Goal: Entertainment & Leisure: Consume media (video, audio)

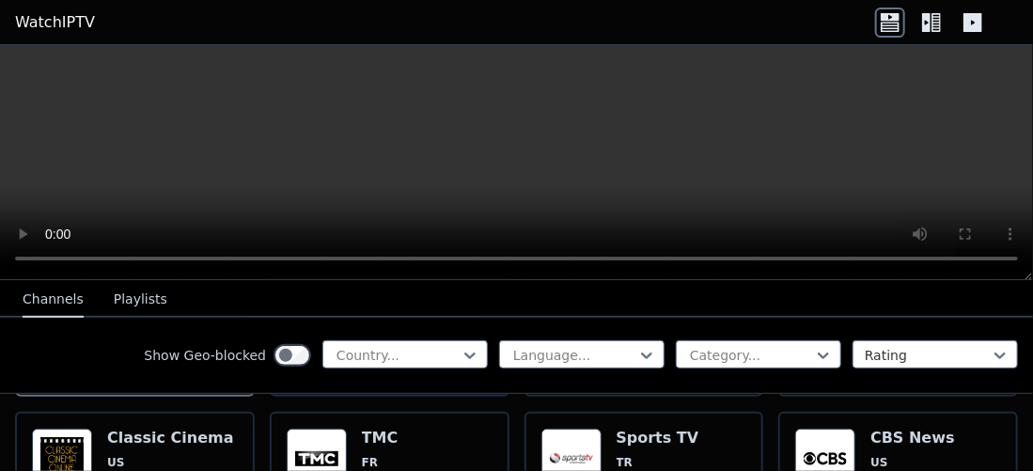
scroll to position [376, 0]
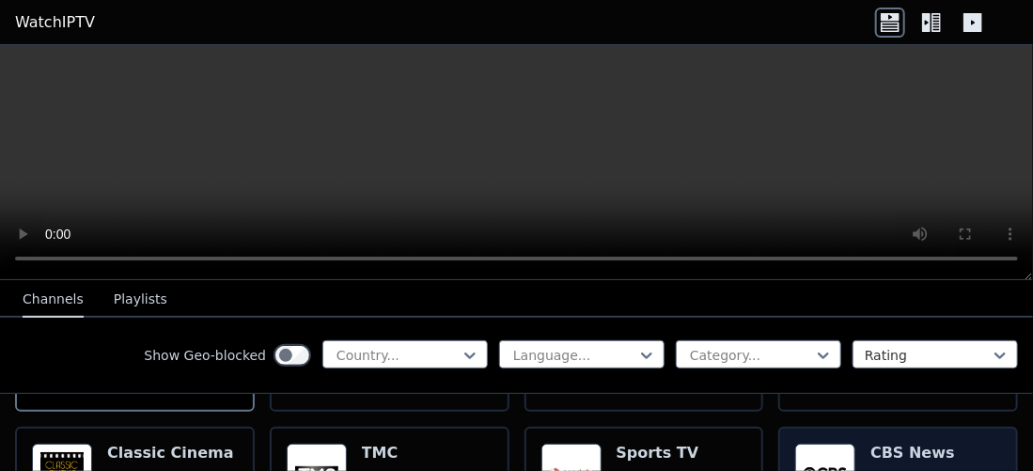
click at [818, 456] on img at bounding box center [825, 473] width 60 height 60
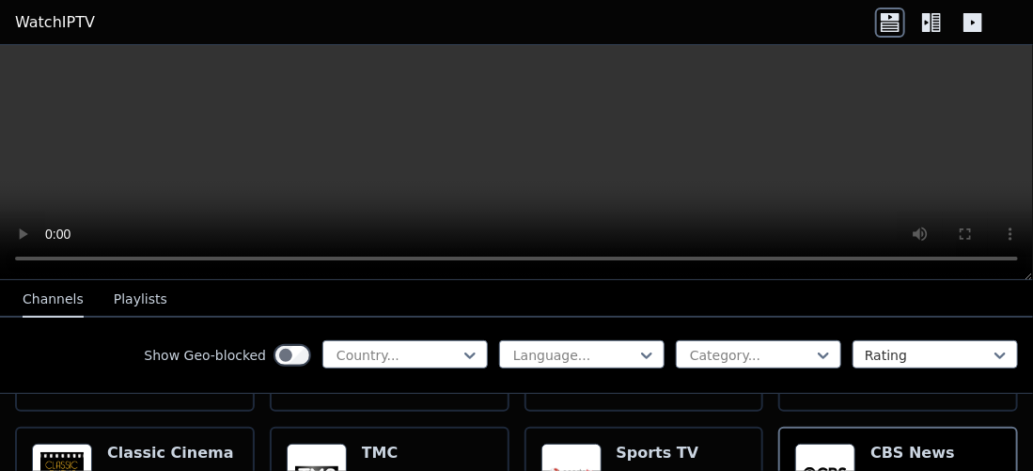
click at [934, 23] on icon at bounding box center [931, 23] width 30 height 30
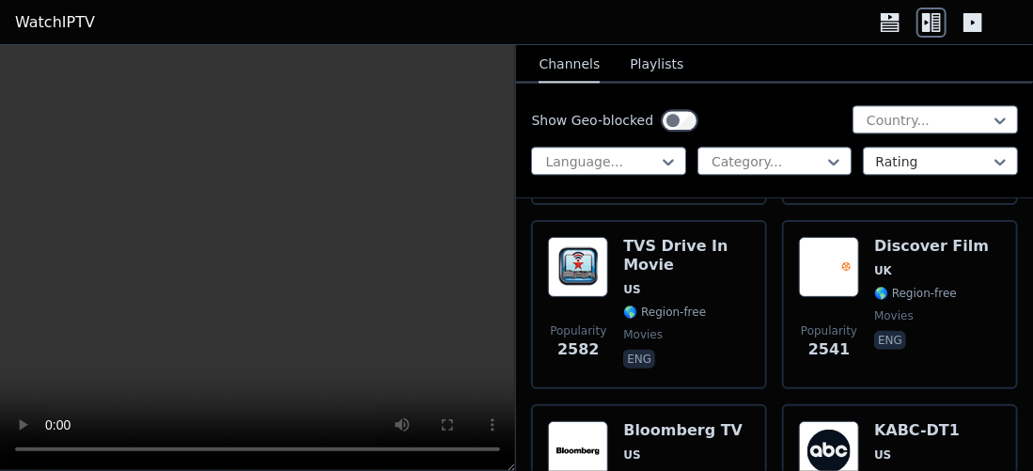
scroll to position [1785, 0]
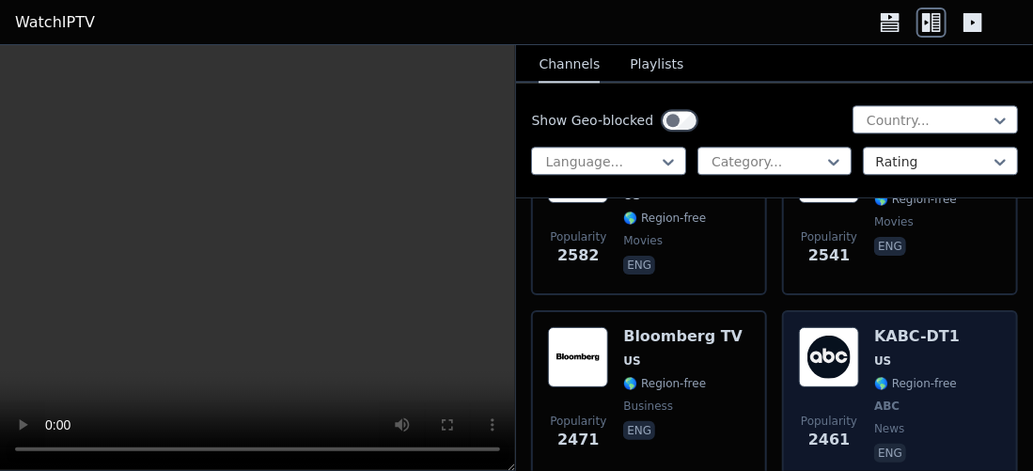
click at [821, 328] on img at bounding box center [829, 357] width 60 height 60
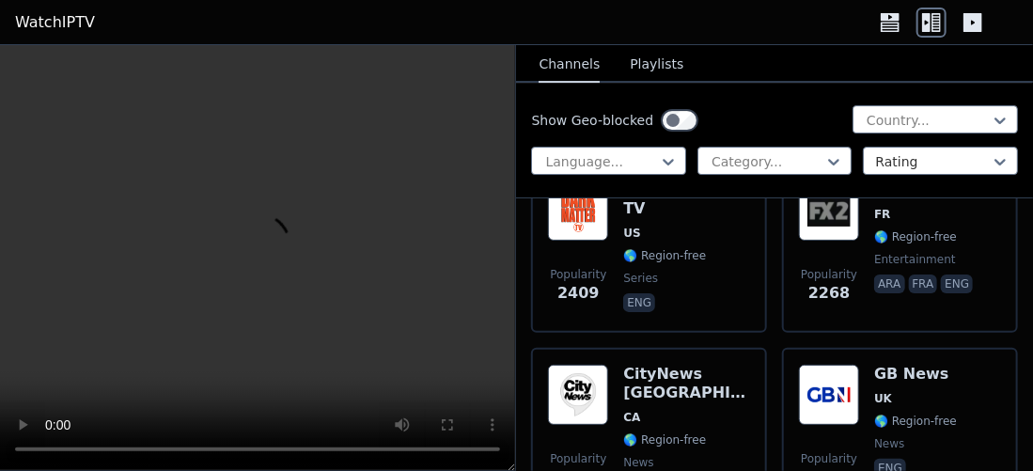
scroll to position [2349, 0]
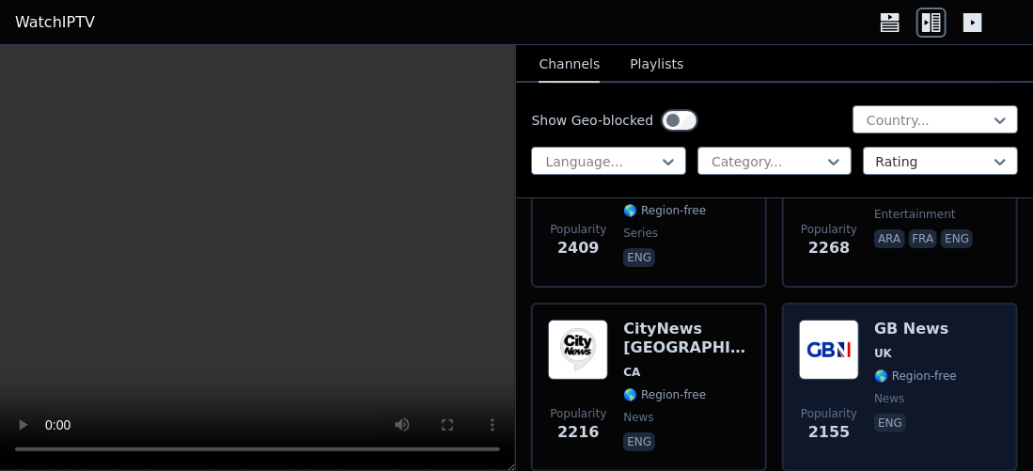
click at [821, 323] on img at bounding box center [829, 349] width 60 height 60
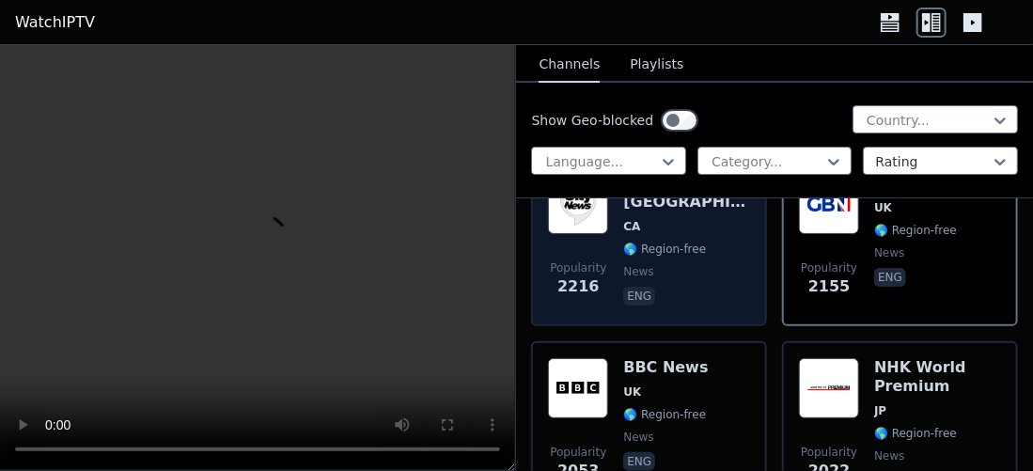
scroll to position [2537, 0]
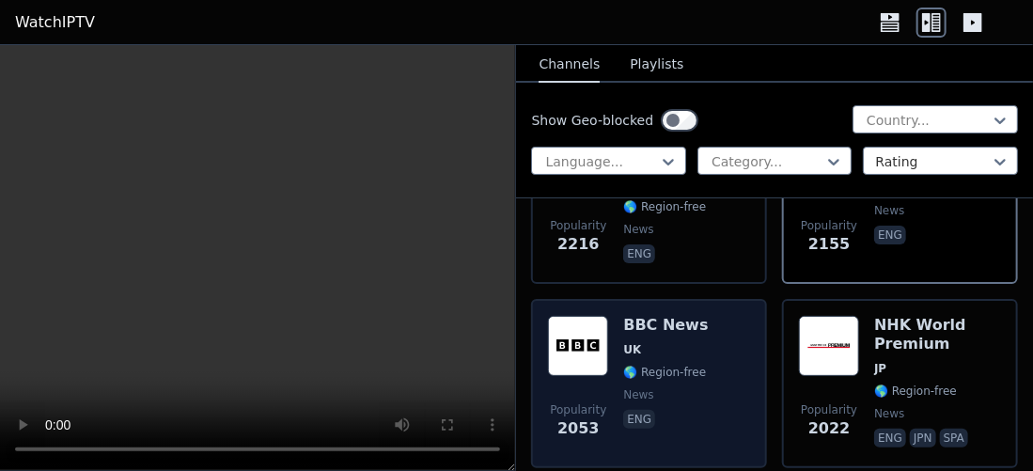
click at [703, 329] on div "Popularity 2053 BBC News UK 🌎 Region-free news eng" at bounding box center [649, 383] width 202 height 135
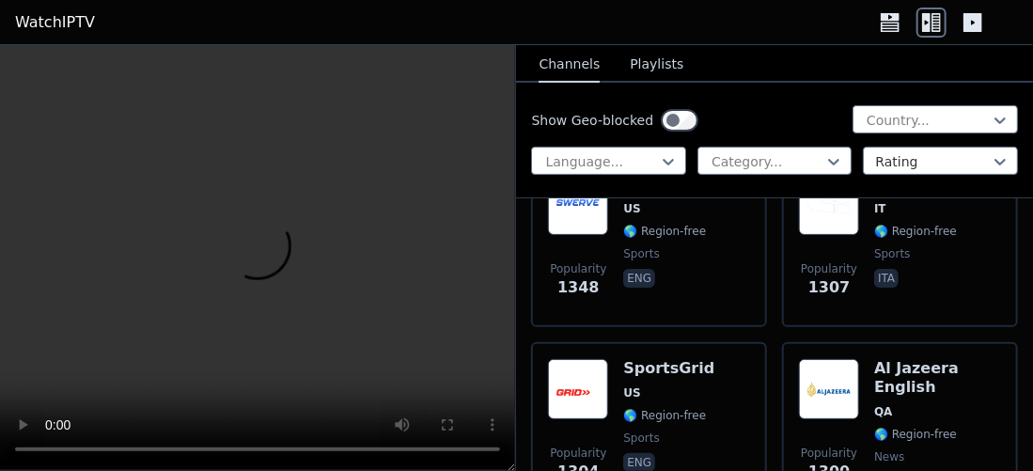
scroll to position [5356, 0]
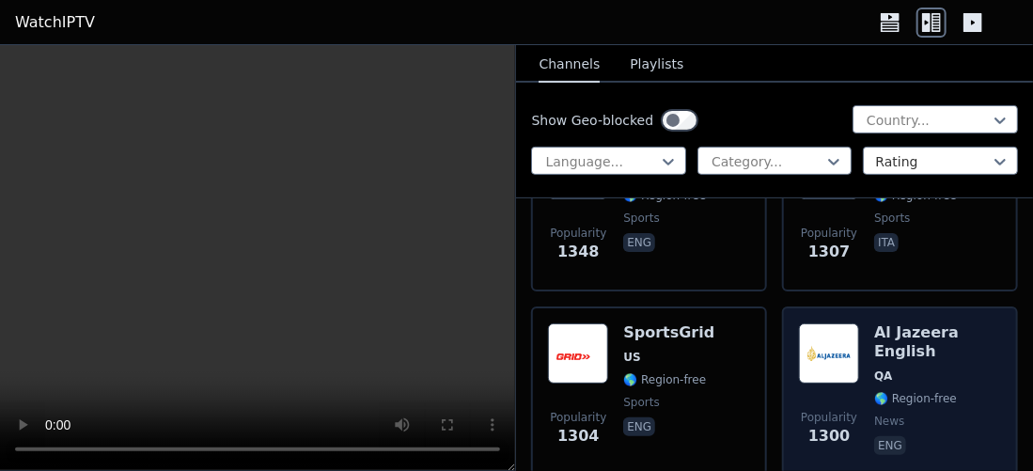
click at [821, 323] on img at bounding box center [829, 353] width 60 height 60
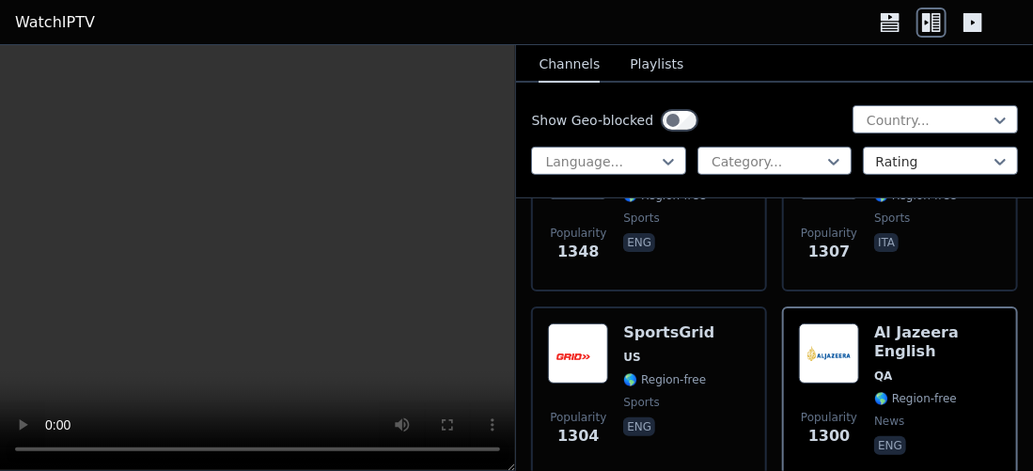
click at [650, 65] on button "Playlists" at bounding box center [657, 65] width 54 height 36
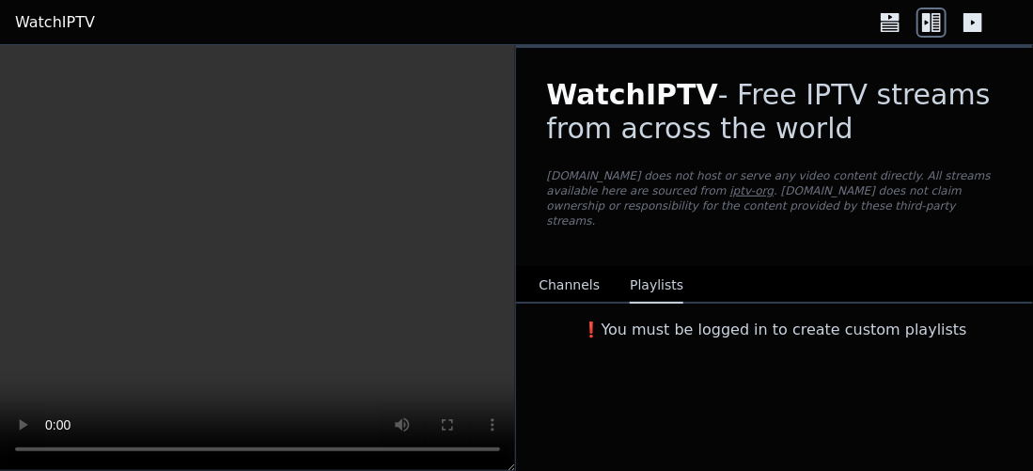
scroll to position [0, 0]
click at [580, 271] on button "Channels" at bounding box center [568, 286] width 61 height 36
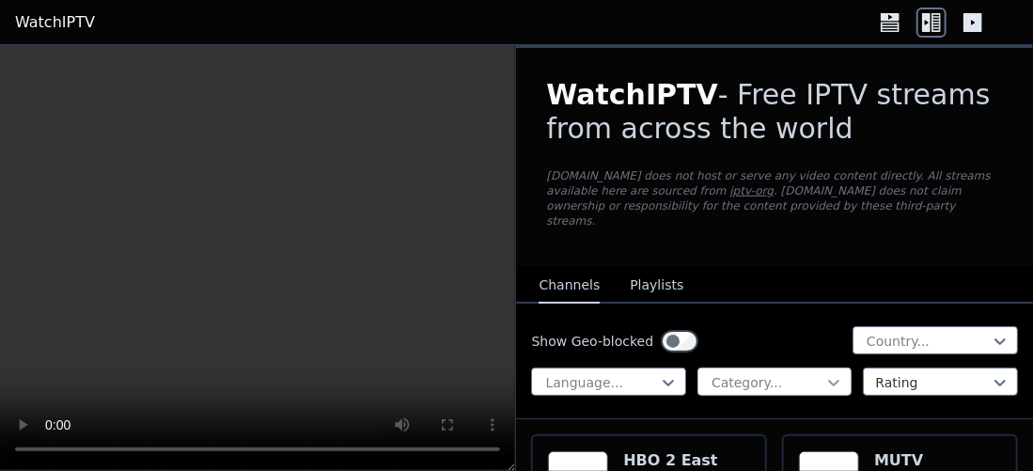
click at [824, 373] on icon at bounding box center [833, 382] width 19 height 19
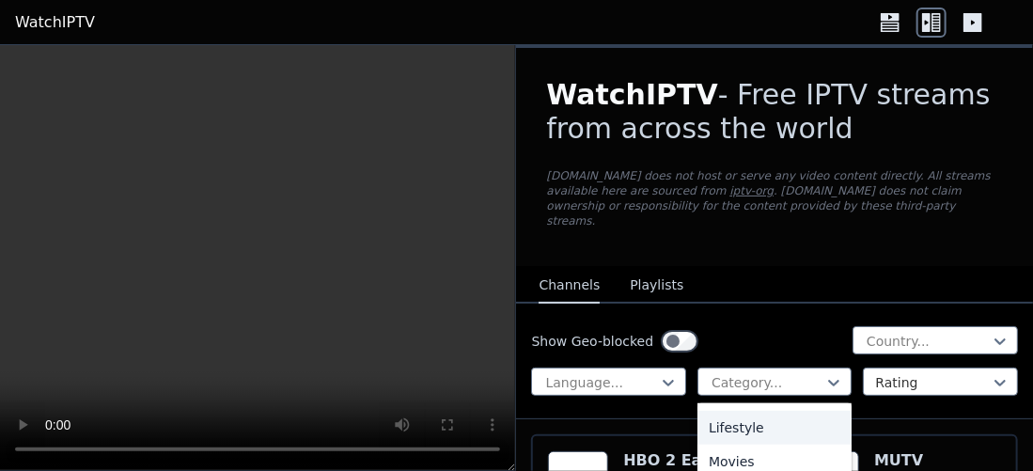
scroll to position [564, 0]
click at [735, 423] on div "News" at bounding box center [774, 435] width 155 height 34
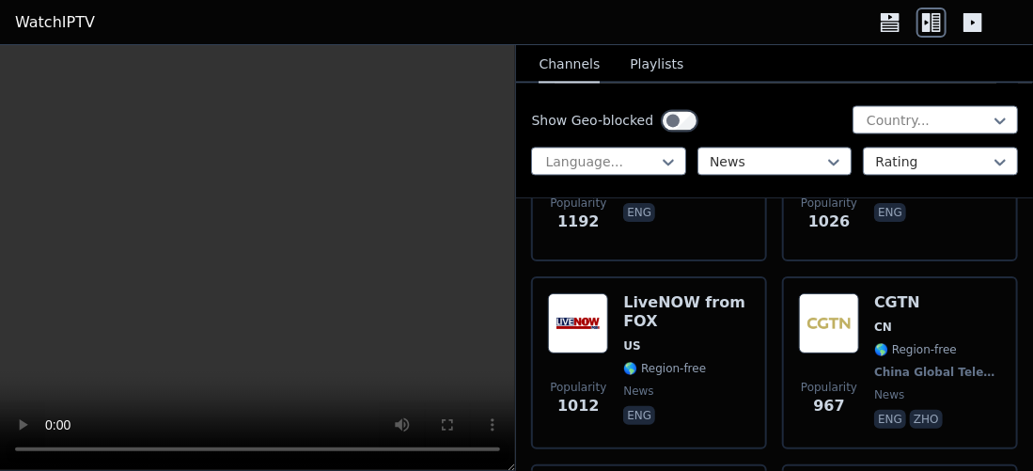
scroll to position [1503, 0]
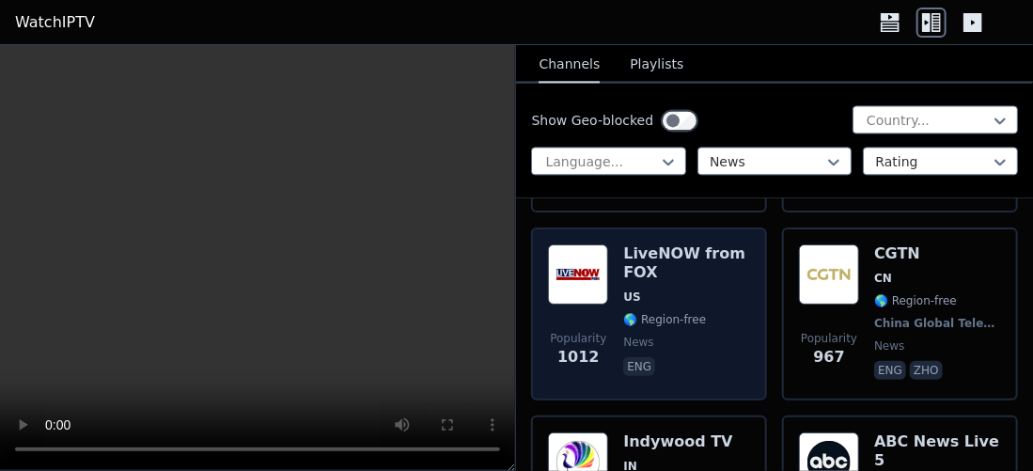
click at [585, 261] on img at bounding box center [578, 274] width 60 height 60
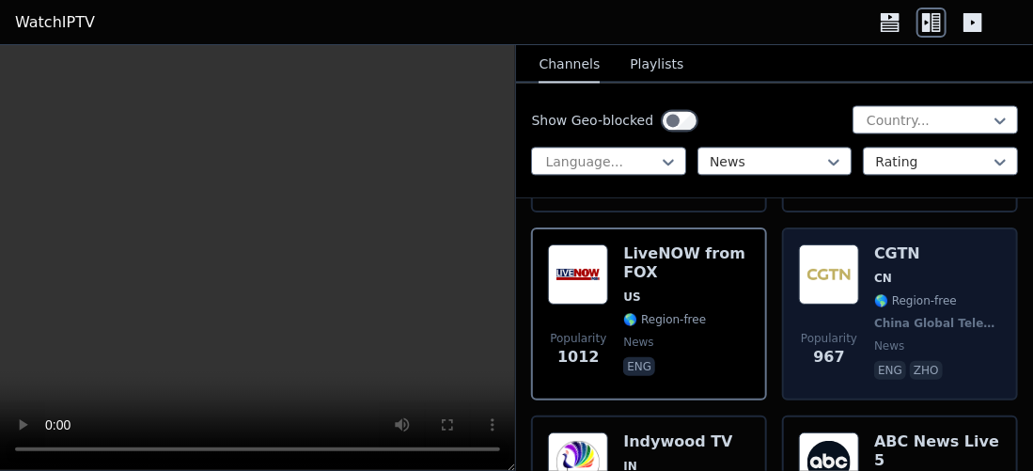
click at [821, 265] on img at bounding box center [829, 274] width 60 height 60
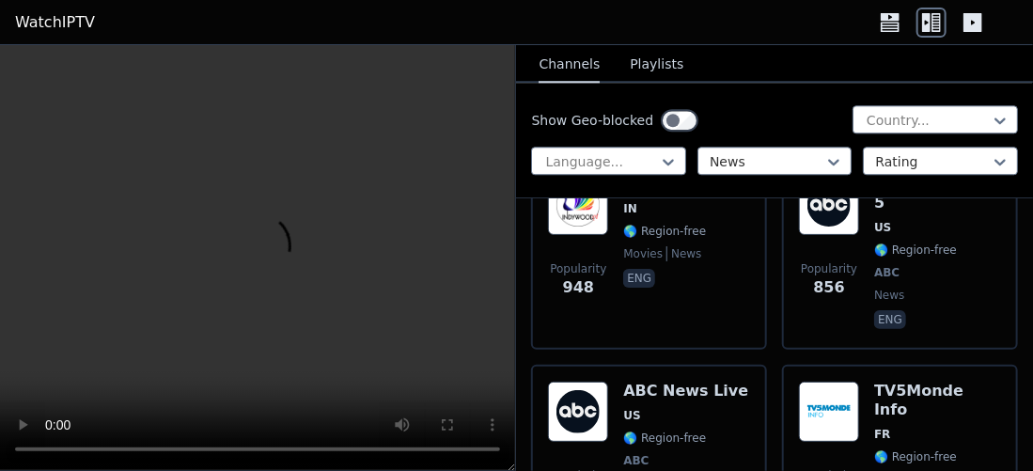
scroll to position [1785, 0]
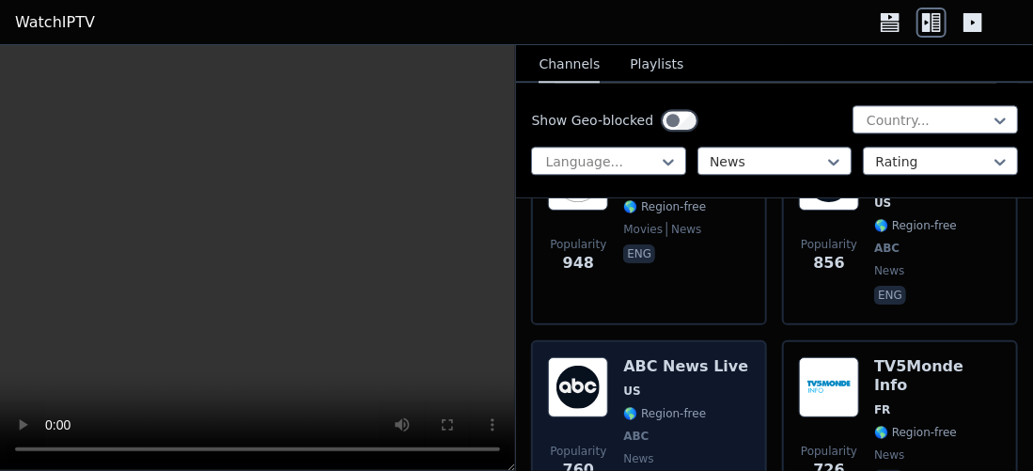
click at [598, 357] on img at bounding box center [578, 387] width 60 height 60
click at [670, 357] on h6 "ABC News Live" at bounding box center [685, 366] width 125 height 19
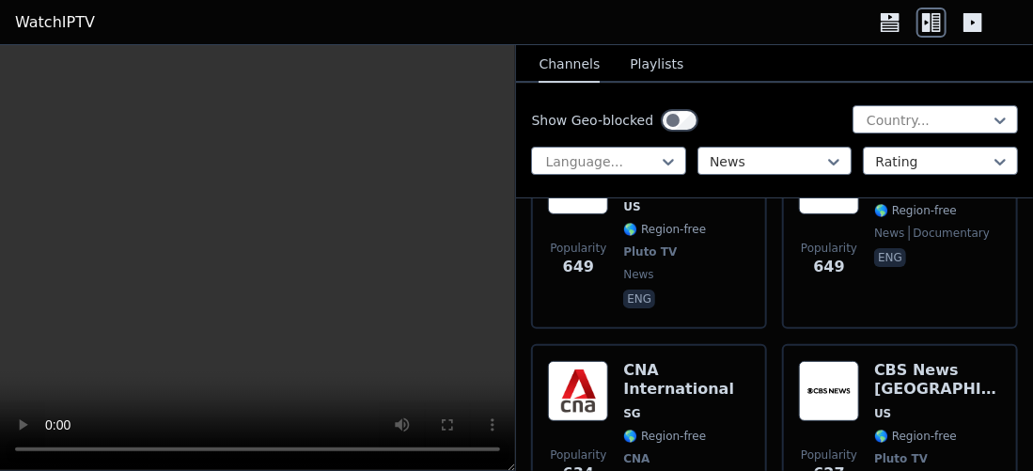
scroll to position [2443, 0]
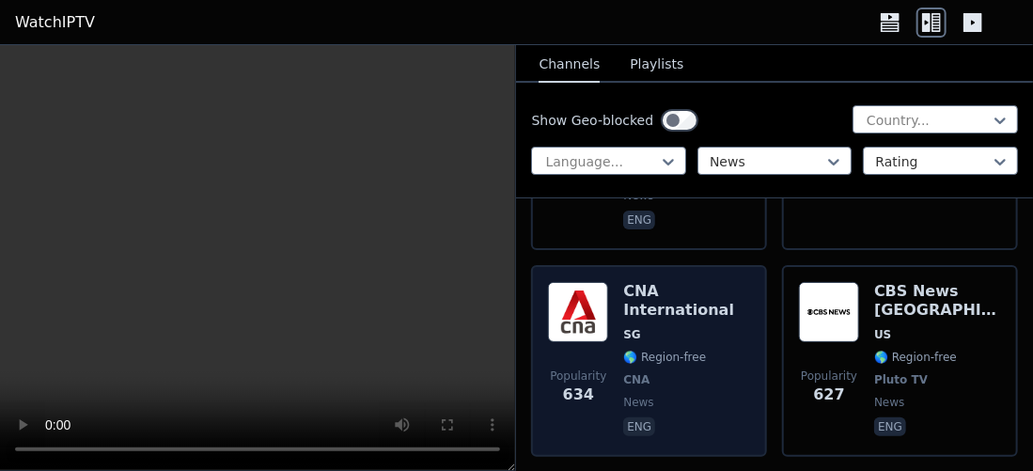
click at [676, 308] on div "CNA International SG 🌎 Region-free CNA news eng" at bounding box center [686, 361] width 127 height 158
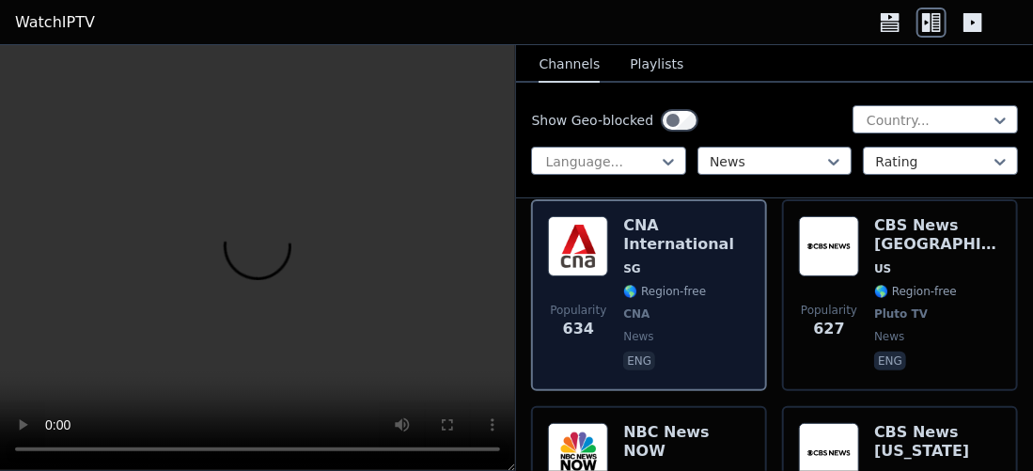
scroll to position [2537, 0]
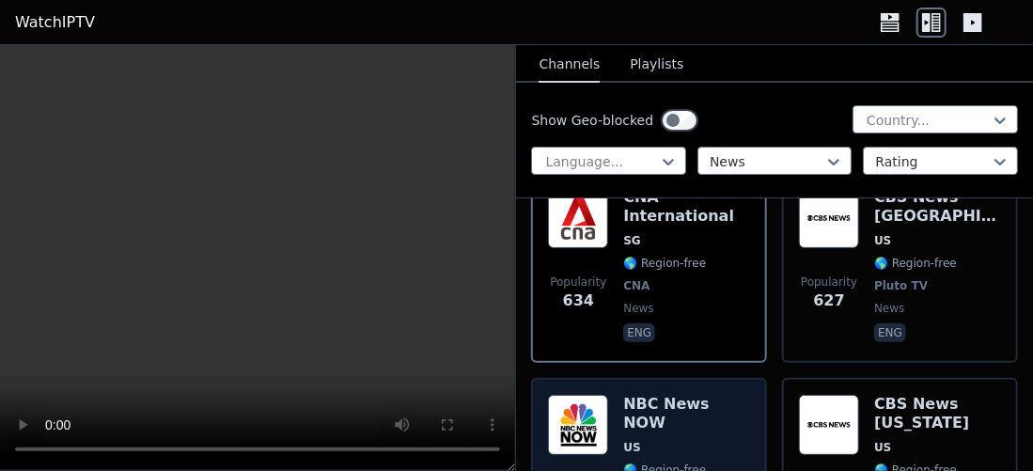
click at [671, 440] on span "US" at bounding box center [686, 447] width 127 height 15
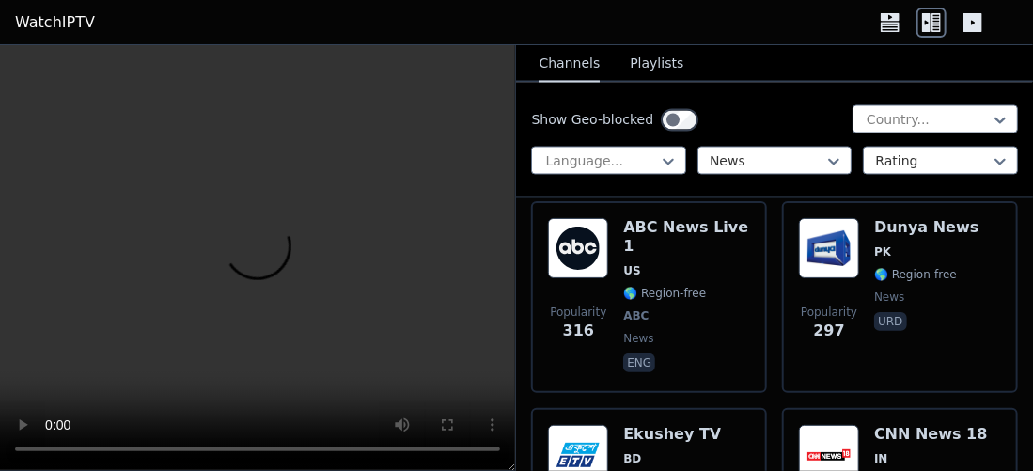
scroll to position [3946, 0]
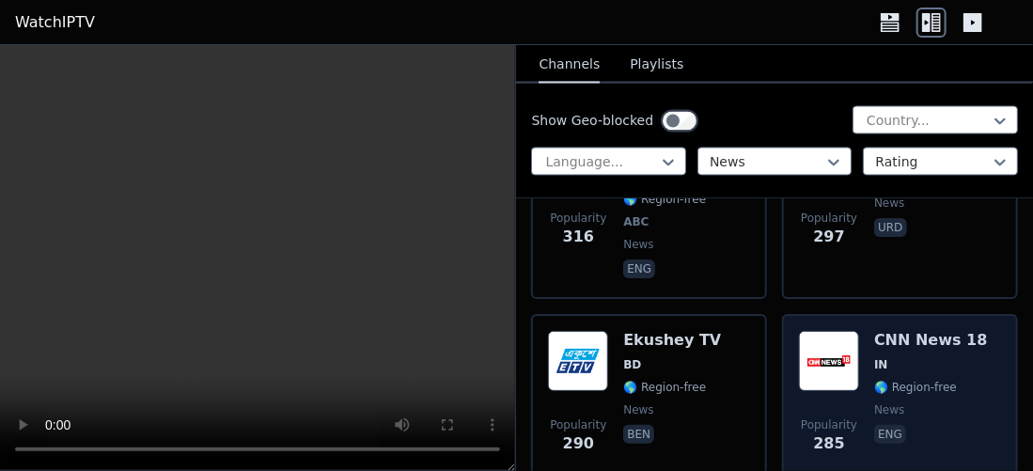
click at [907, 357] on span "IN" at bounding box center [930, 364] width 113 height 15
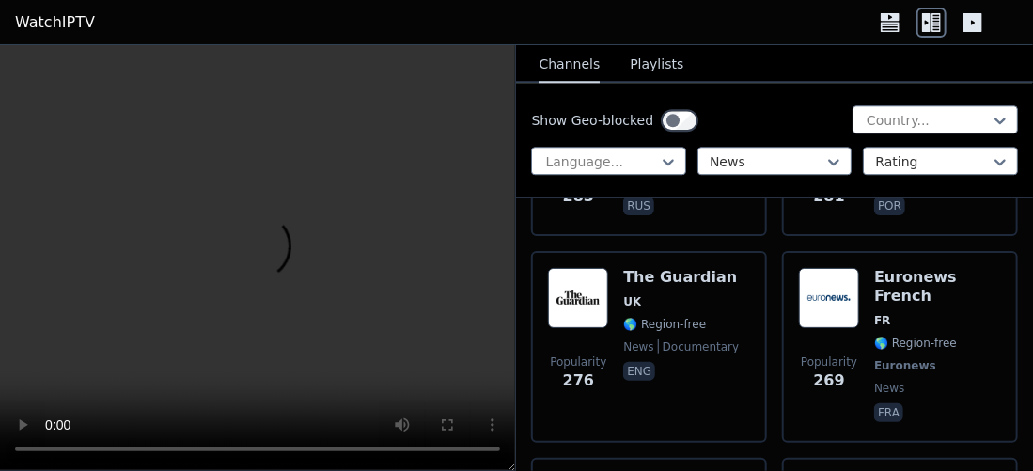
scroll to position [4416, 0]
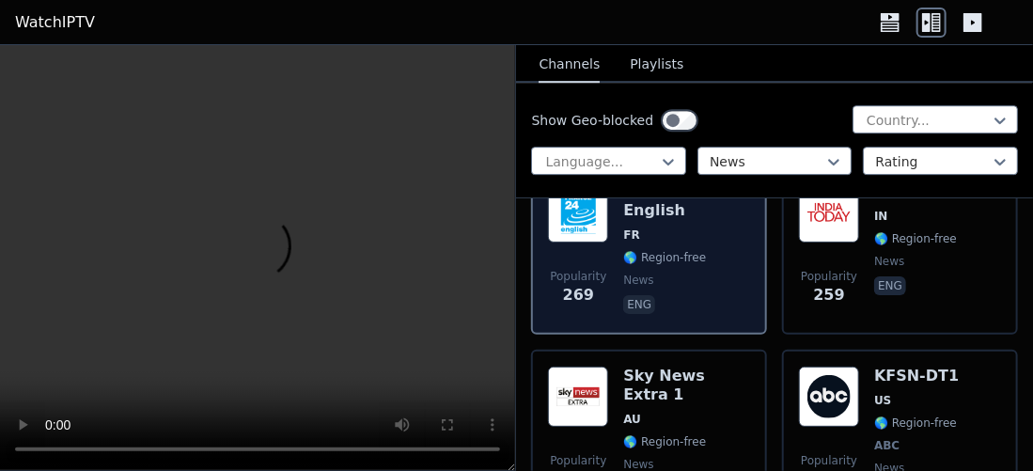
scroll to position [4698, 0]
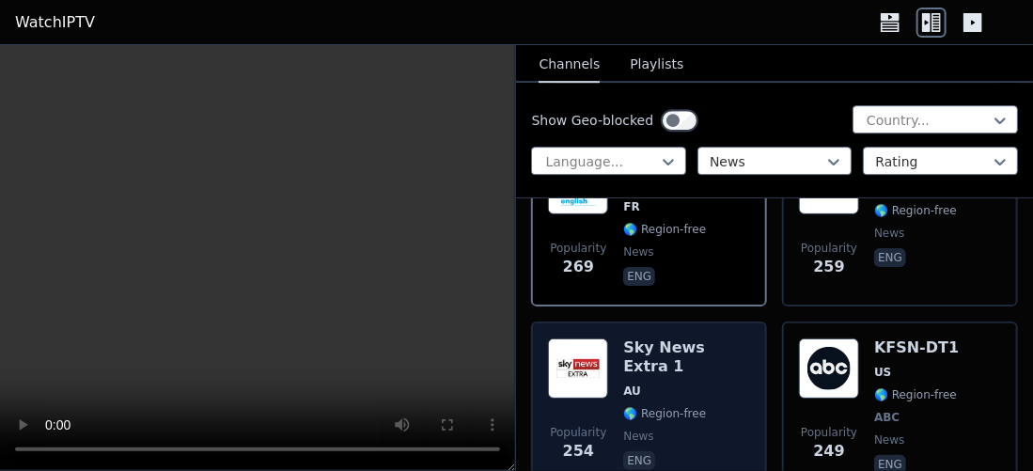
click at [687, 406] on span "🌎 Region-free" at bounding box center [664, 413] width 83 height 15
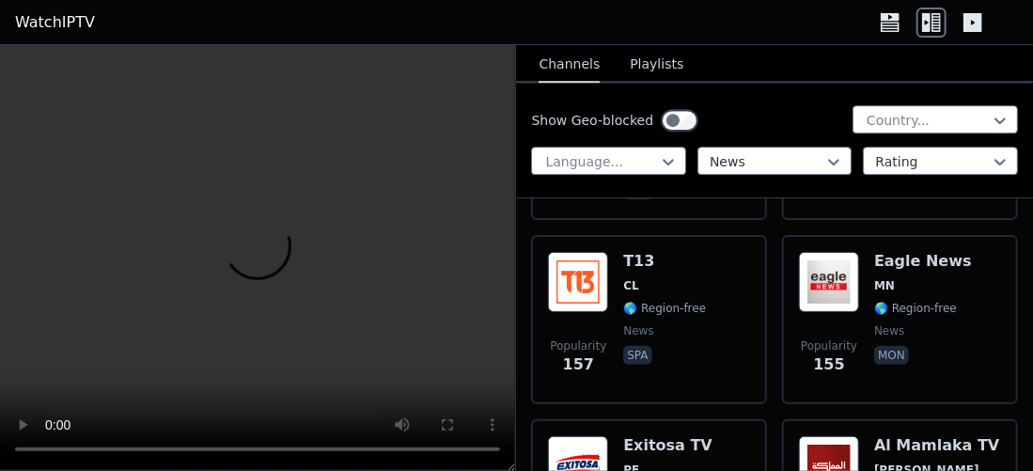
scroll to position [7329, 0]
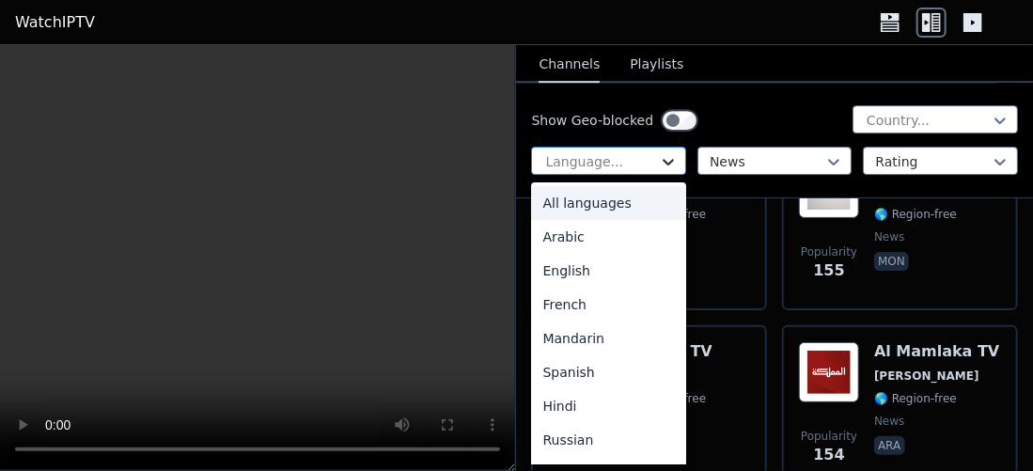
click at [661, 160] on icon at bounding box center [668, 161] width 19 height 19
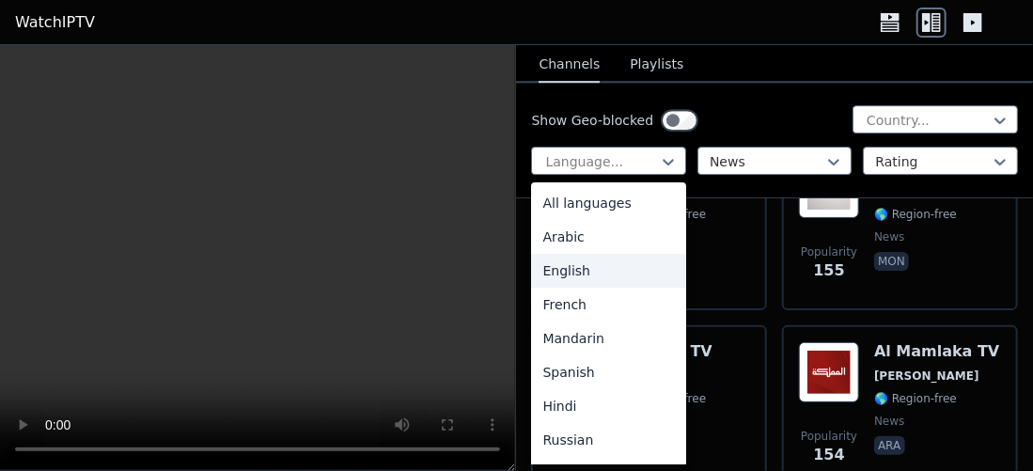
click at [603, 270] on div "English" at bounding box center [608, 271] width 155 height 34
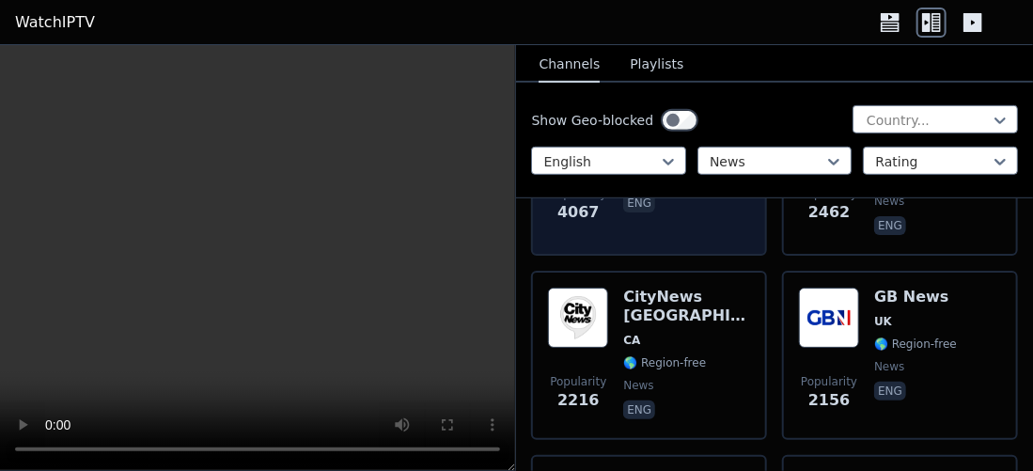
scroll to position [376, 0]
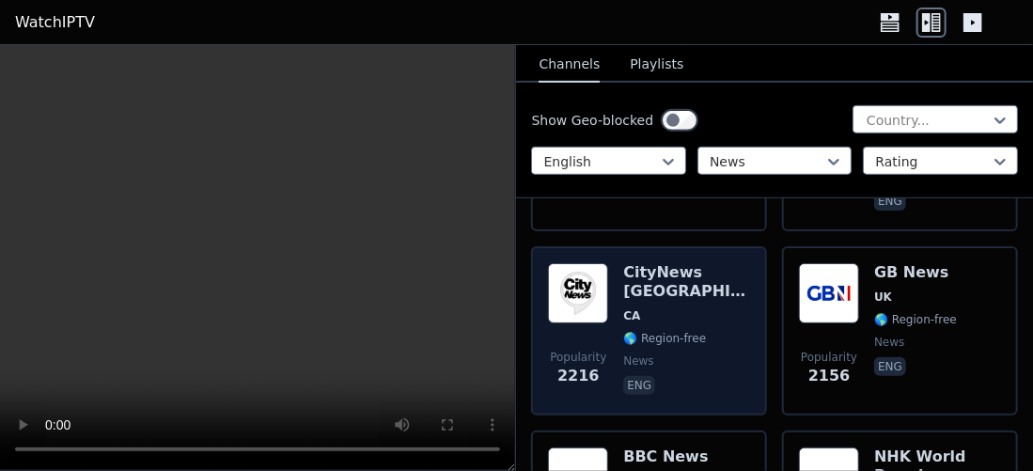
click at [696, 307] on div "CityNews [GEOGRAPHIC_DATA] [GEOGRAPHIC_DATA] 🌎 Region-free news eng" at bounding box center [686, 330] width 127 height 135
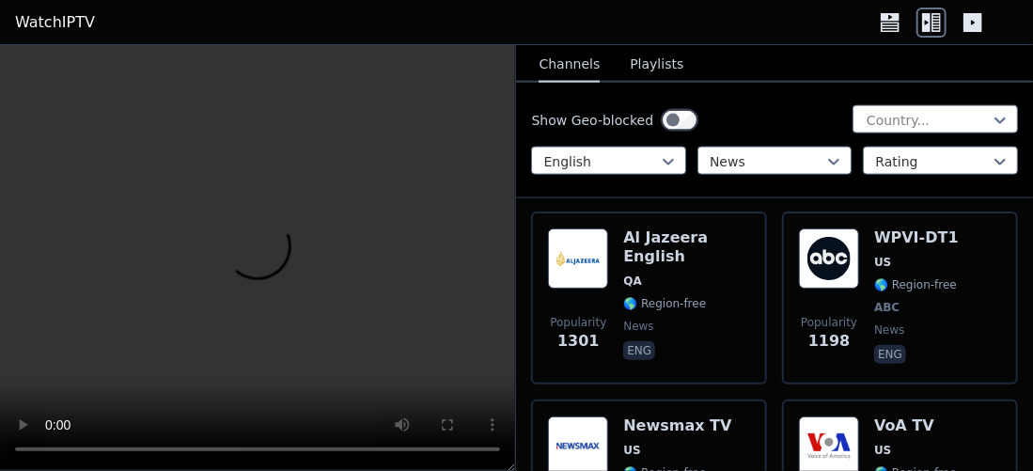
scroll to position [1034, 0]
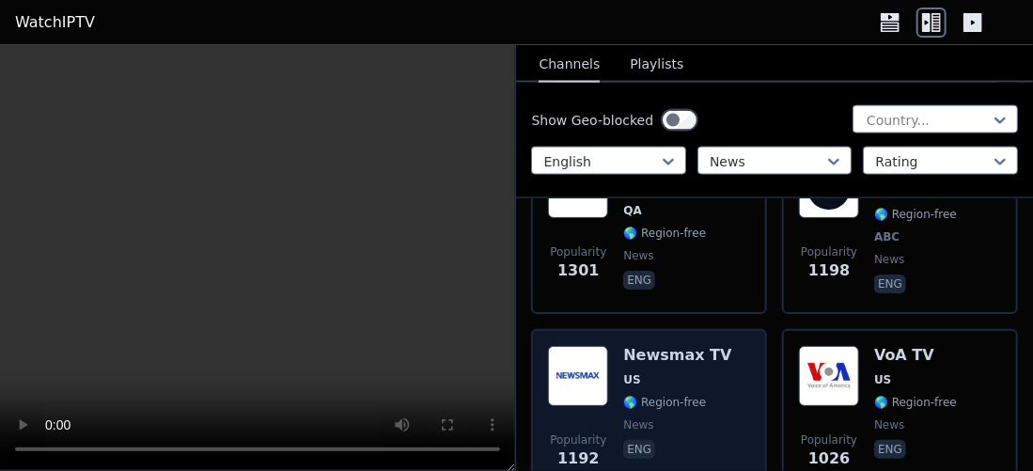
click at [695, 395] on span "🌎 Region-free" at bounding box center [664, 402] width 83 height 15
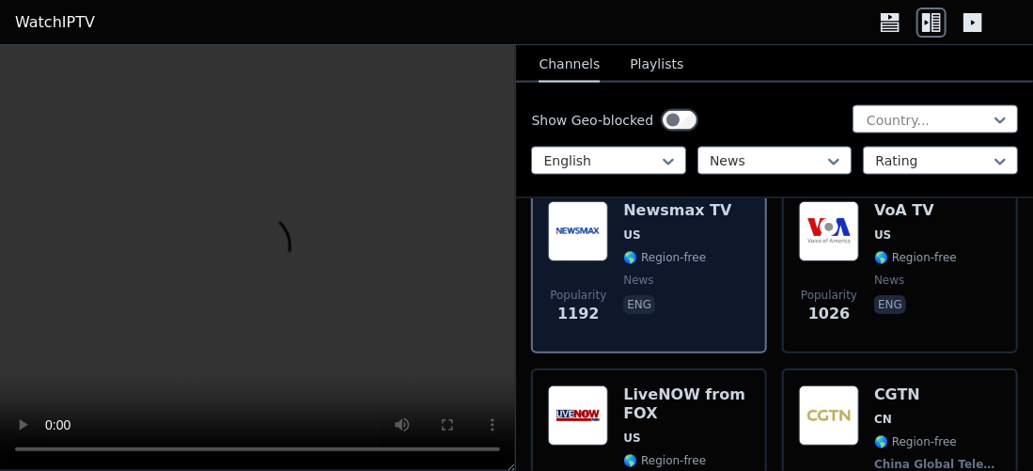
scroll to position [1221, 0]
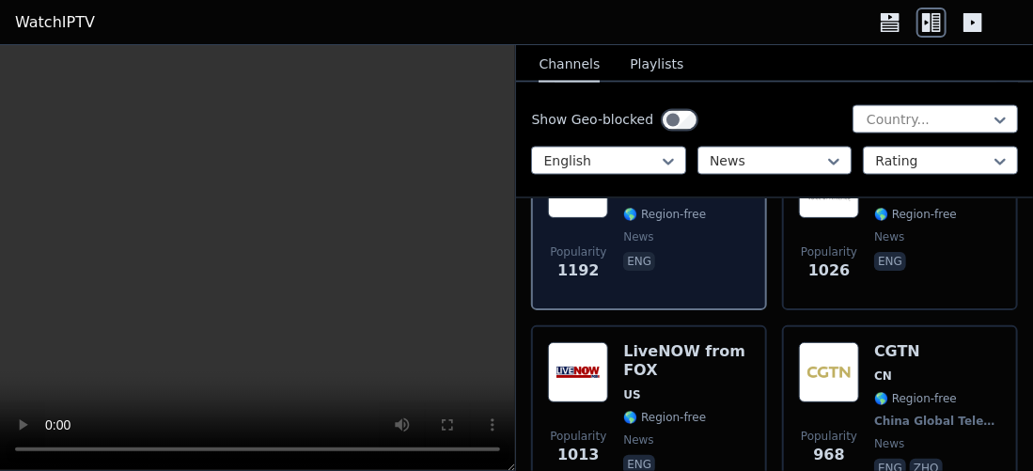
click at [695, 387] on span "US" at bounding box center [686, 394] width 127 height 15
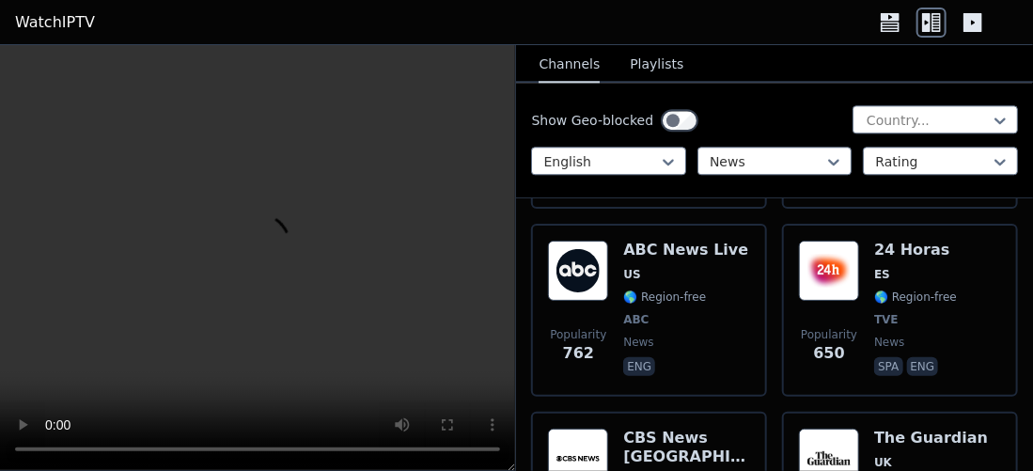
scroll to position [1691, 0]
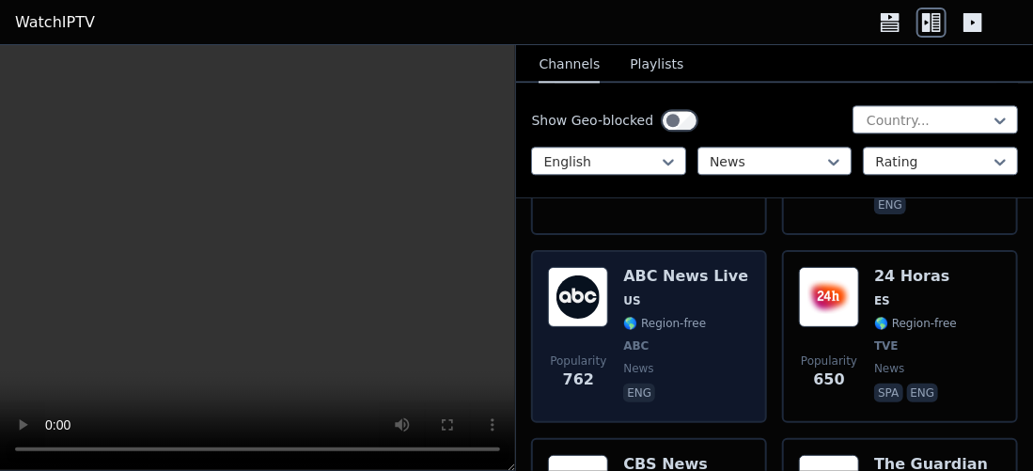
click at [686, 361] on span "news" at bounding box center [685, 368] width 125 height 15
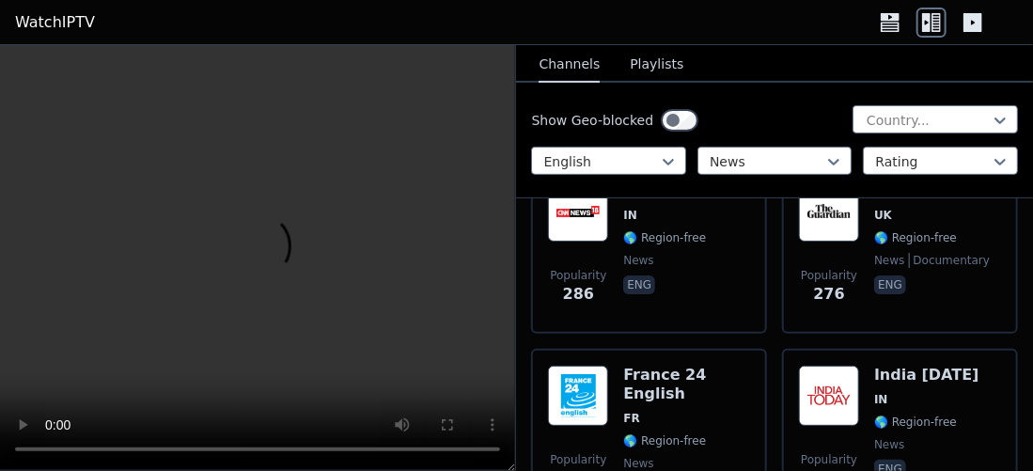
scroll to position [2819, 0]
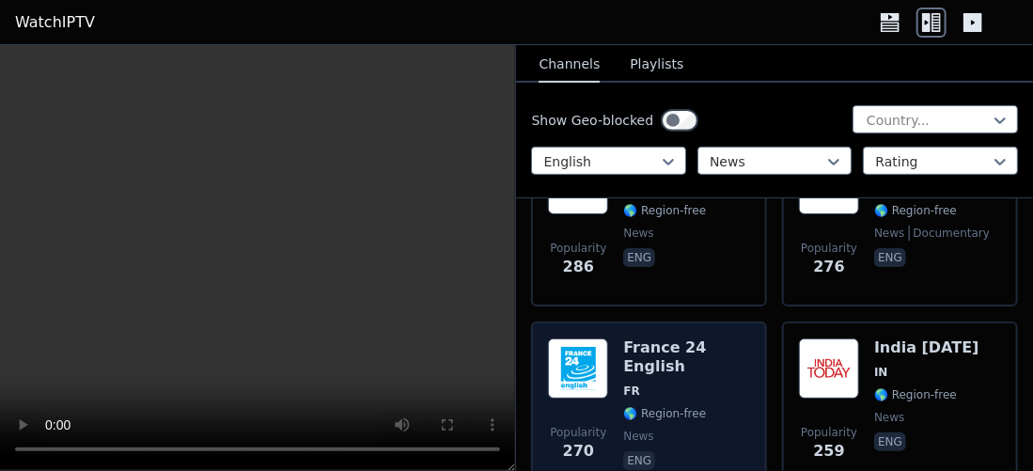
click at [688, 451] on span "eng" at bounding box center [686, 462] width 127 height 23
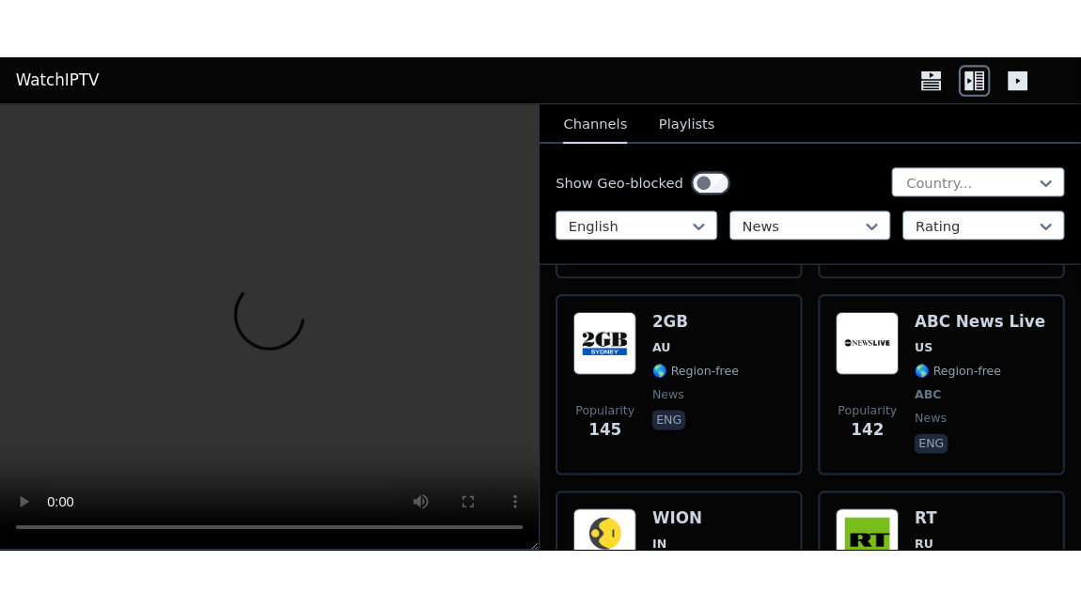
scroll to position [4322, 0]
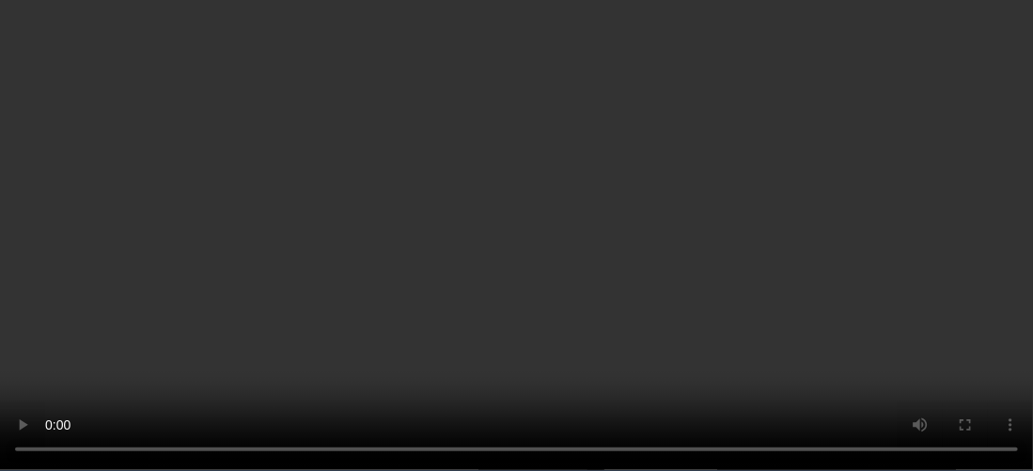
scroll to position [5002, 0]
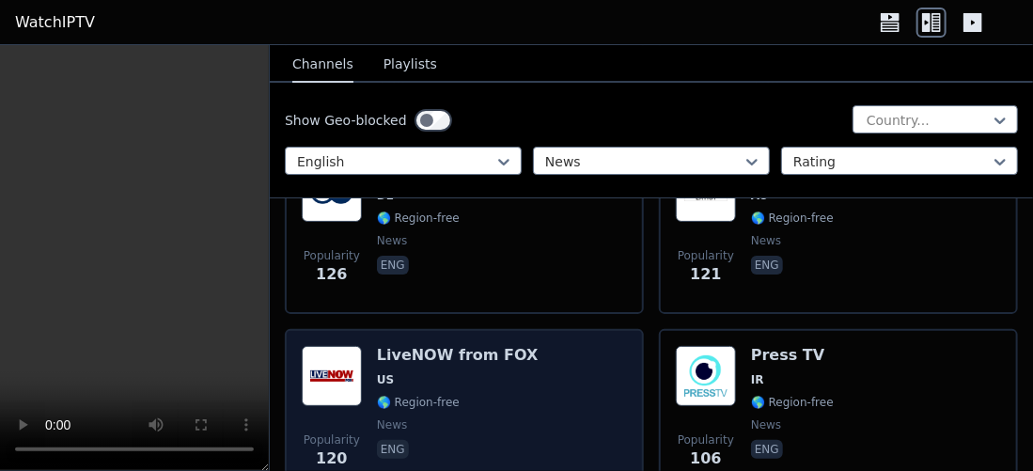
click at [564, 346] on div "Popularity 120 LiveNOW from FOX US 🌎 Region-free news eng" at bounding box center [464, 413] width 325 height 135
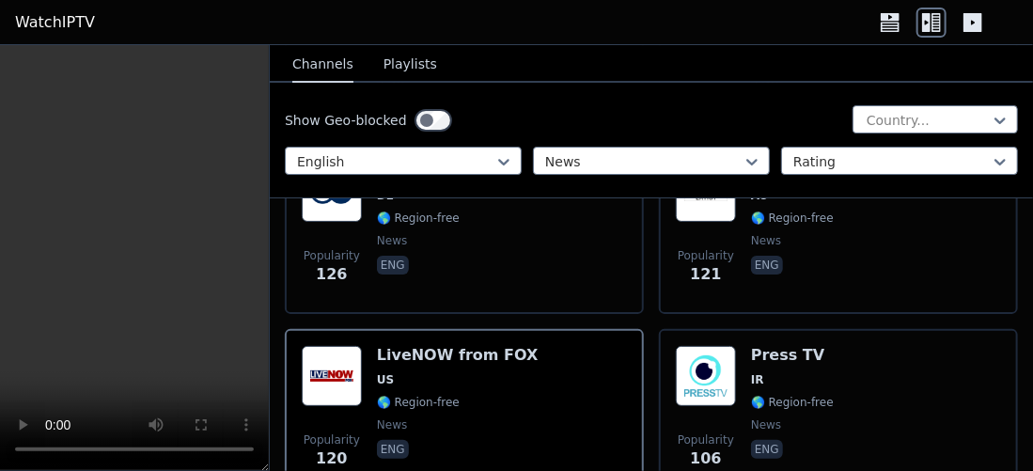
click at [975, 21] on icon at bounding box center [972, 22] width 19 height 19
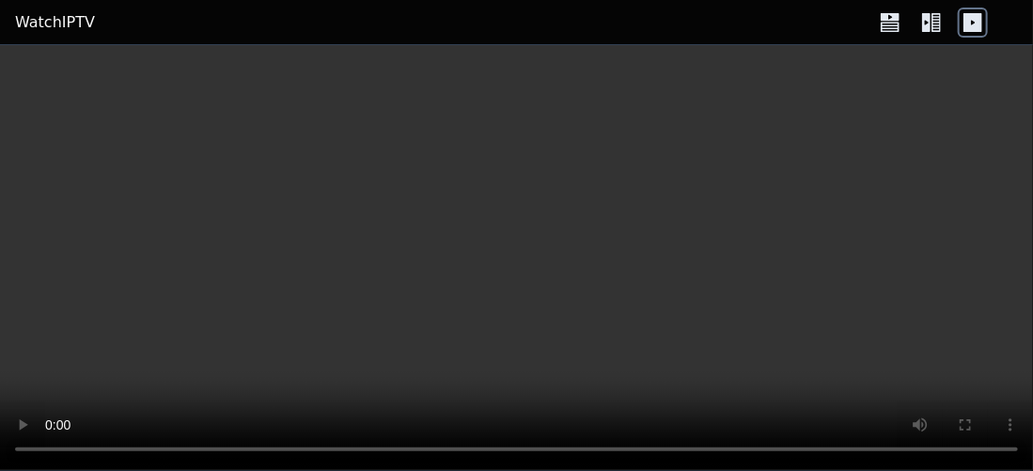
click at [892, 23] on icon at bounding box center [889, 26] width 19 height 9
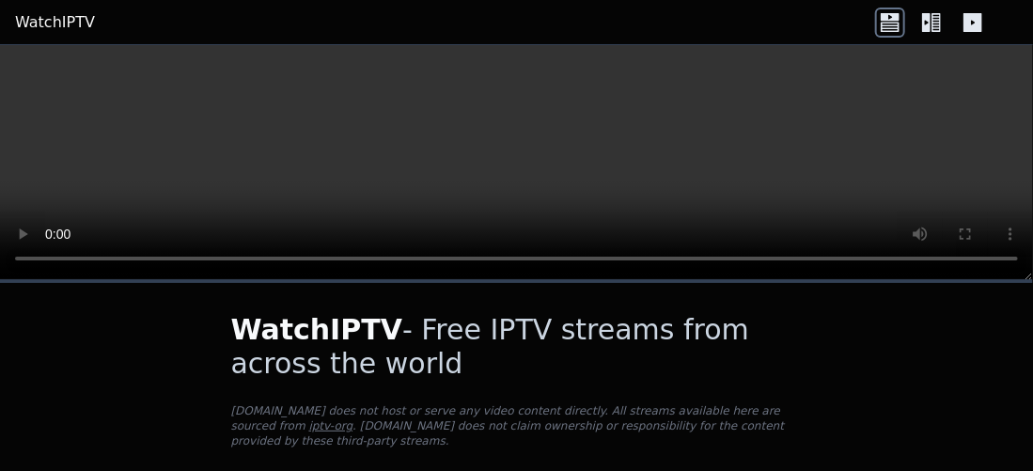
click at [940, 19] on icon at bounding box center [935, 22] width 9 height 19
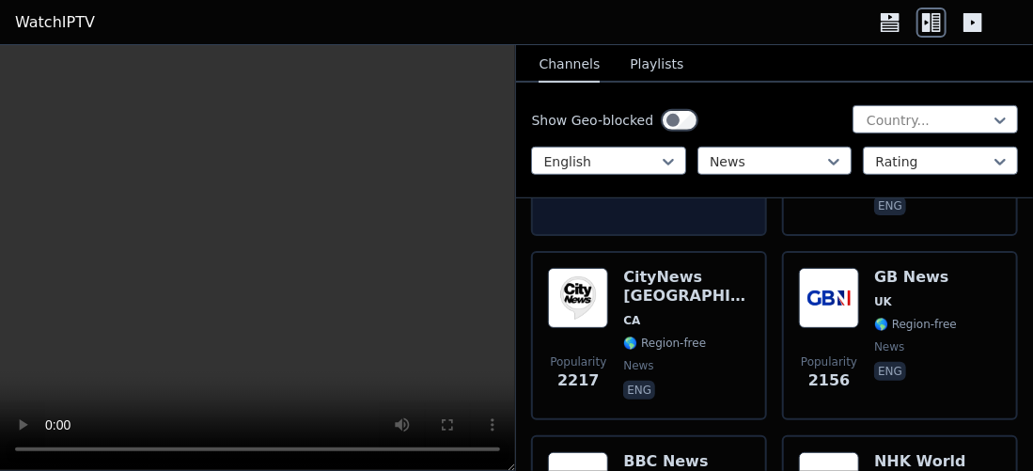
scroll to position [470, 0]
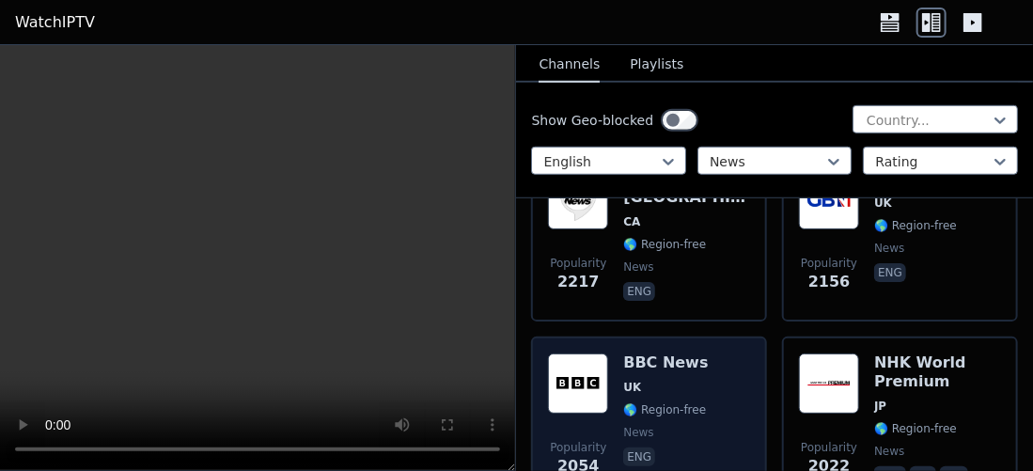
click at [708, 366] on div "Popularity 2054 BBC News UK 🌎 Region-free news eng" at bounding box center [649, 420] width 202 height 135
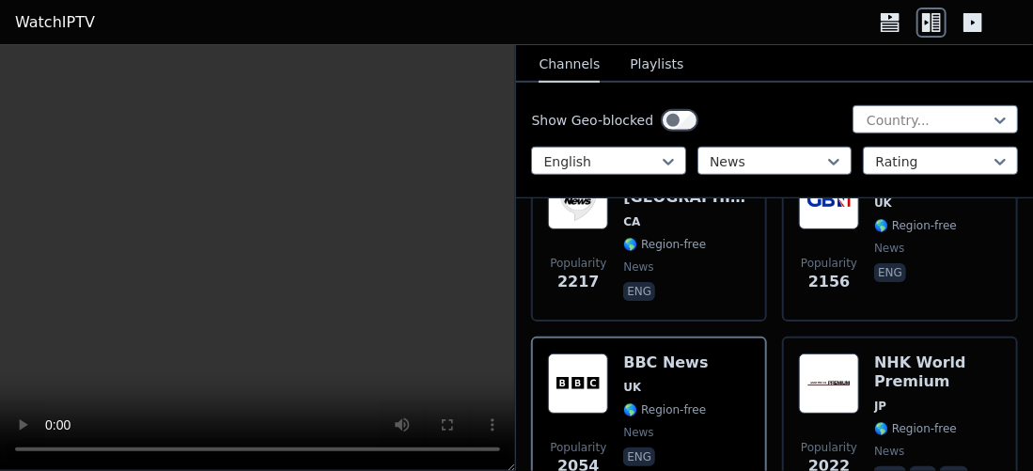
click at [972, 23] on icon at bounding box center [972, 23] width 30 height 30
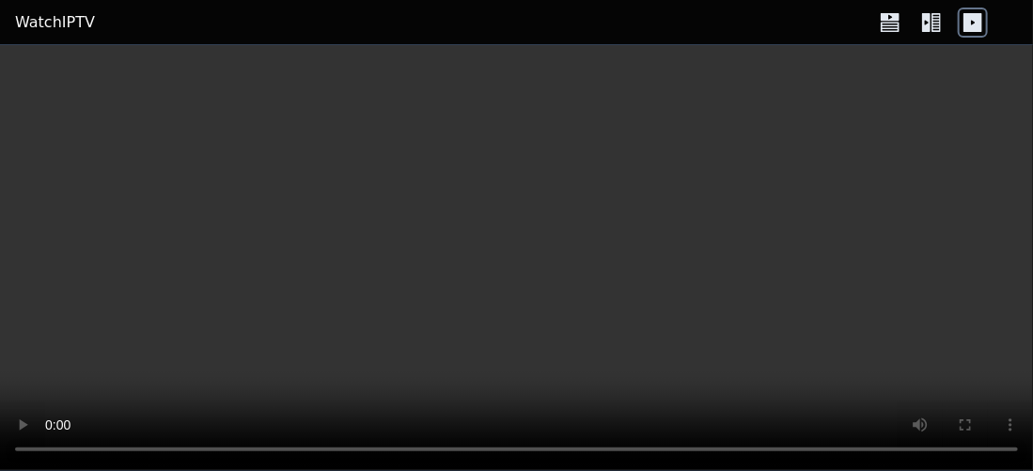
click at [934, 22] on icon at bounding box center [935, 22] width 9 height 19
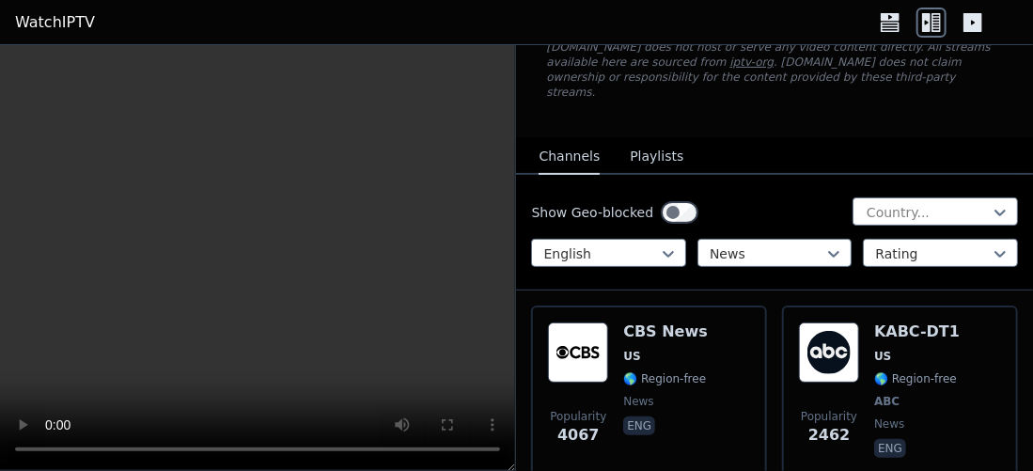
scroll to position [188, 0]
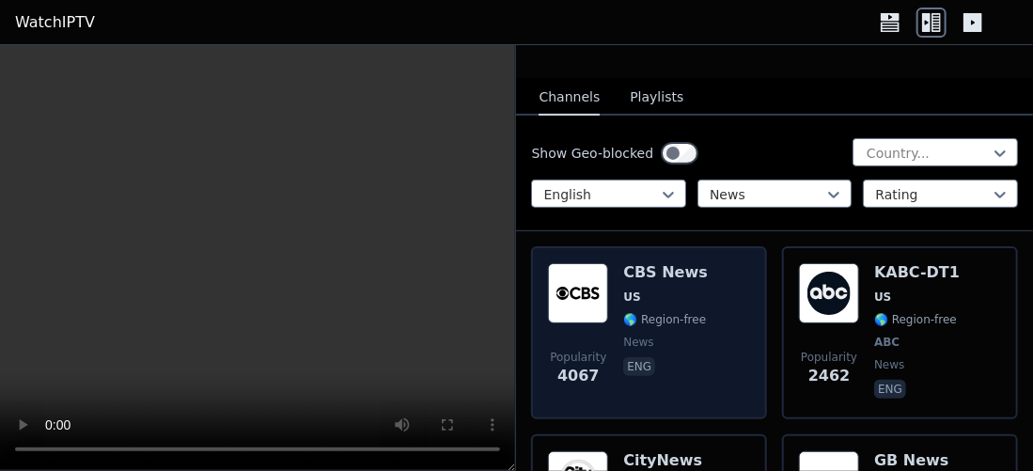
click at [713, 327] on div "Popularity 4067 CBS News US 🌎 Region-free news eng" at bounding box center [649, 332] width 202 height 139
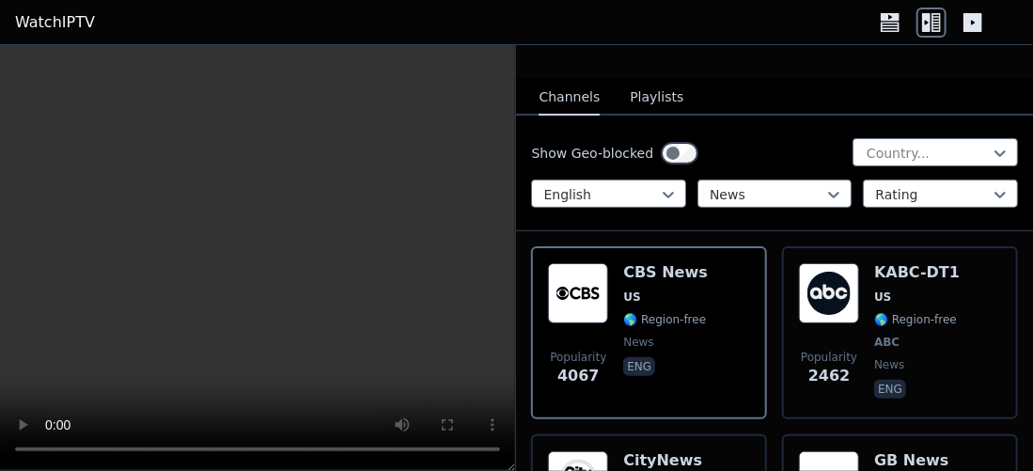
click at [975, 23] on icon at bounding box center [972, 22] width 19 height 19
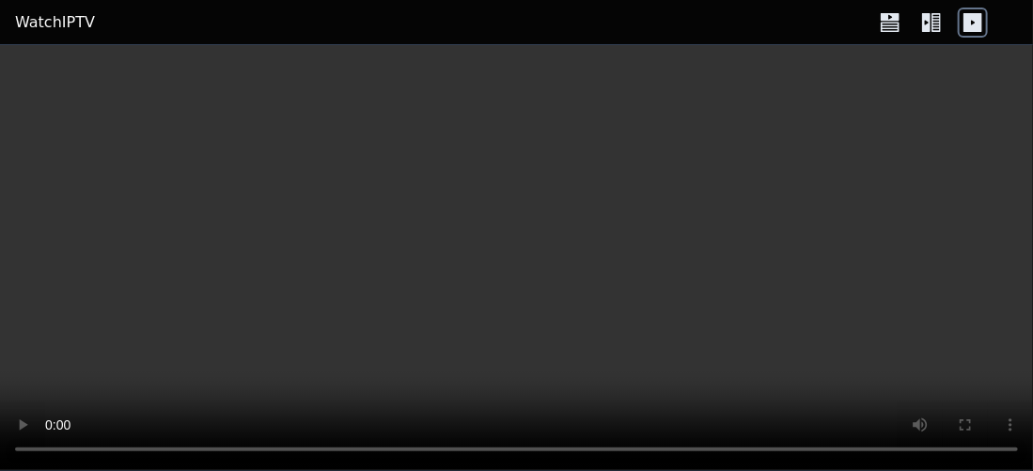
click at [933, 25] on icon at bounding box center [935, 22] width 9 height 19
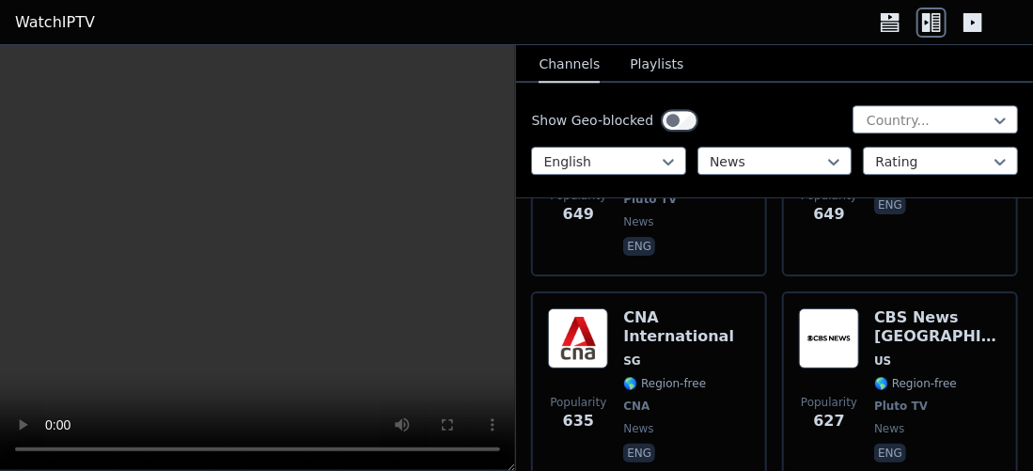
scroll to position [2067, 0]
